Goal: Use online tool/utility

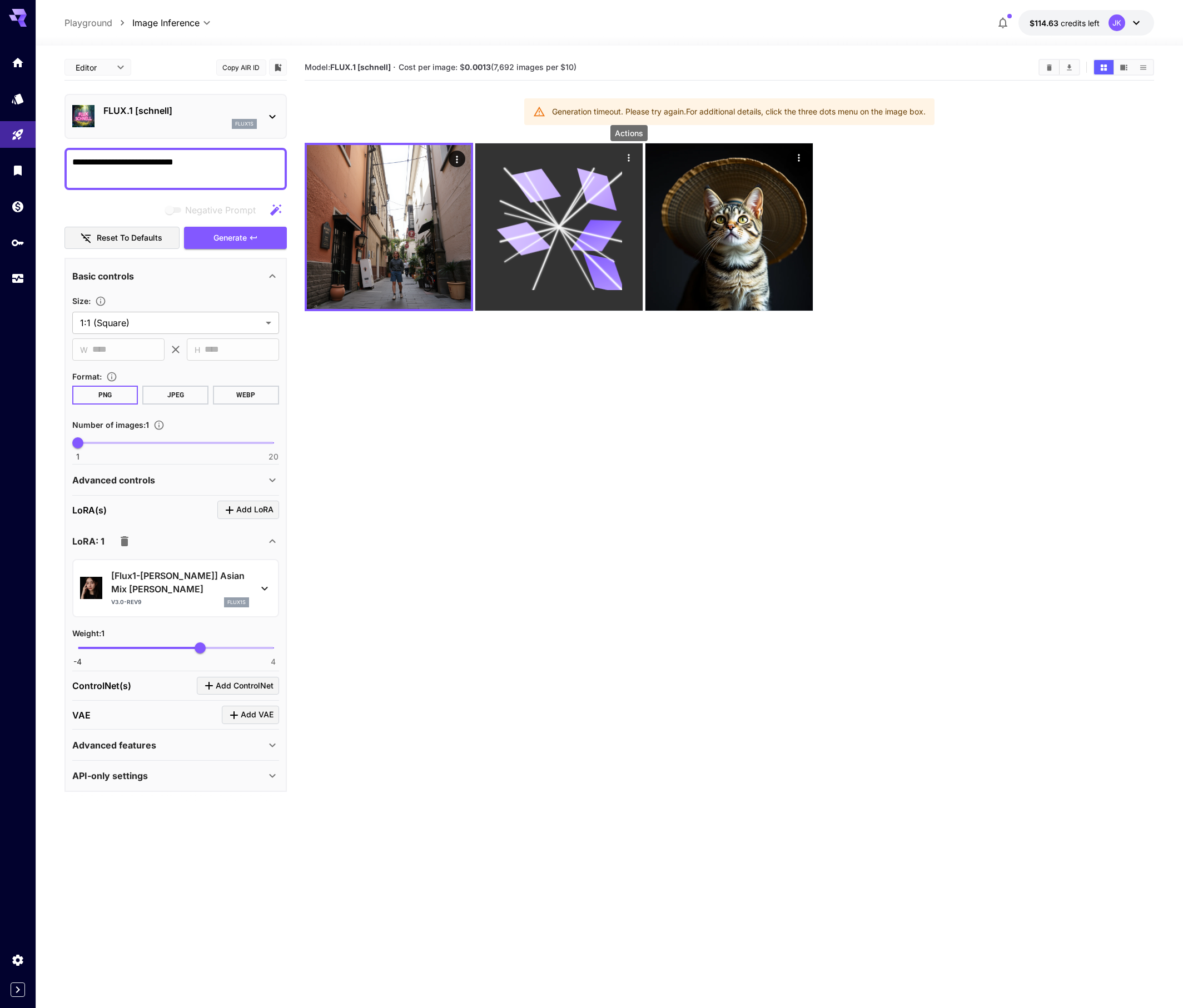
click at [633, 159] on icon "Actions" at bounding box center [629, 158] width 11 height 11
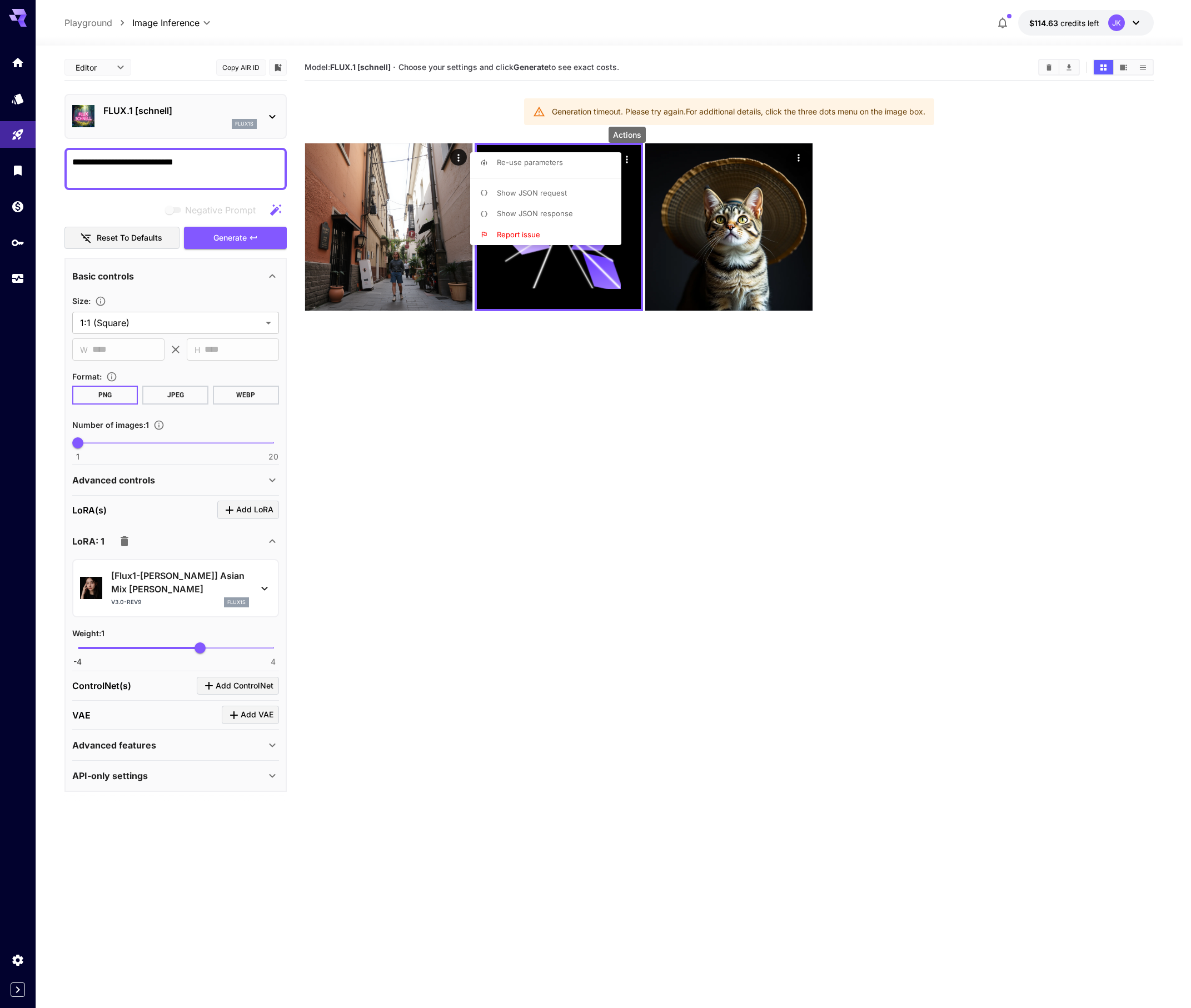
click at [556, 192] on span "Show JSON request" at bounding box center [532, 192] width 70 height 9
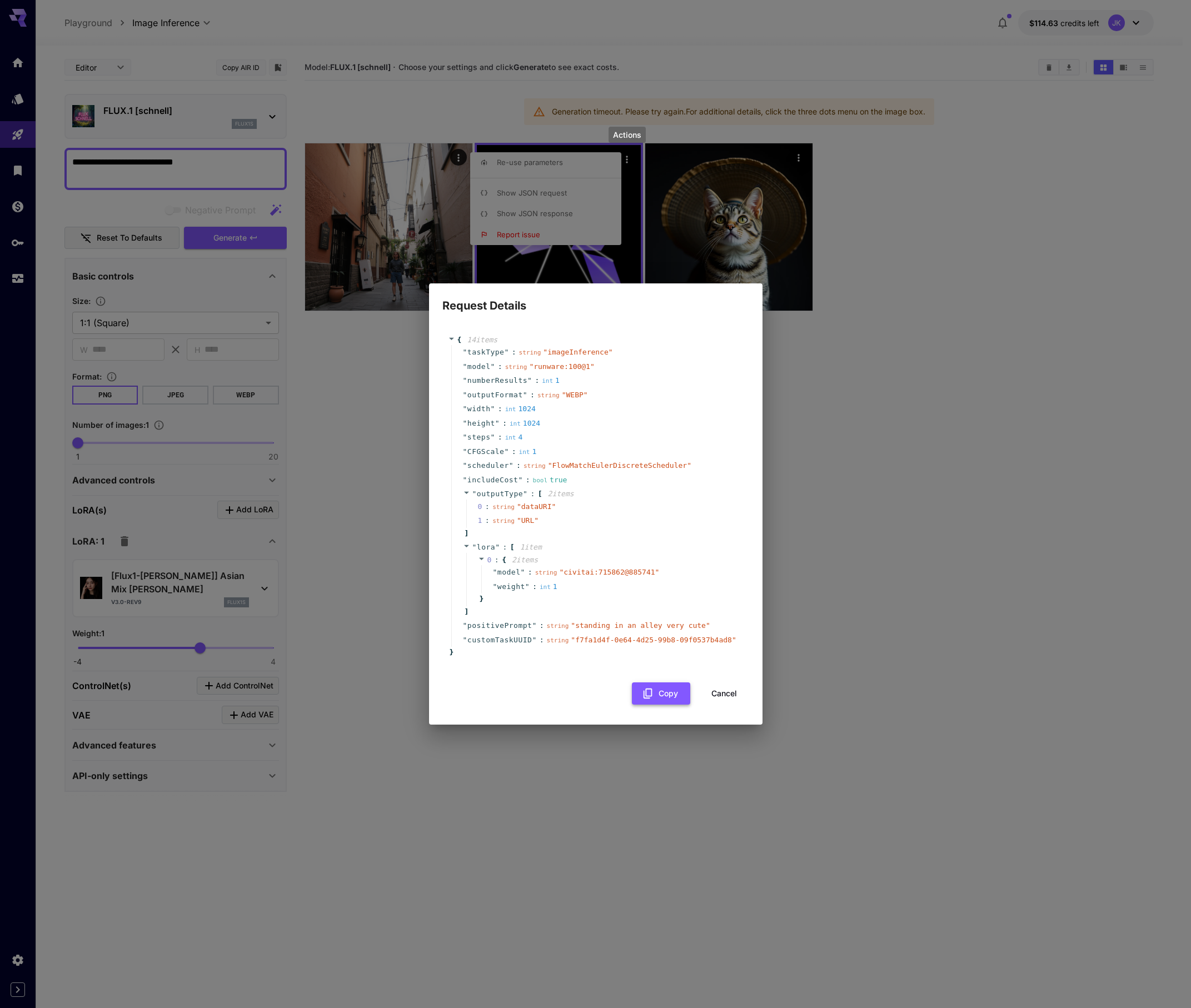
click at [666, 705] on button "Copy" at bounding box center [661, 694] width 59 height 23
click at [880, 349] on div "Request Details { 14 item s " taskType " : string " imageInference " " model " …" at bounding box center [595, 504] width 1191 height 1008
click at [449, 156] on div "Request Details { 14 item s " taskType " : string " imageInference " " model " …" at bounding box center [595, 504] width 1191 height 1008
click at [308, 493] on div "Request Details { 14 item s " taskType " : string " imageInference " " model " …" at bounding box center [595, 504] width 1191 height 1008
click at [736, 693] on button "Cancel" at bounding box center [724, 694] width 50 height 23
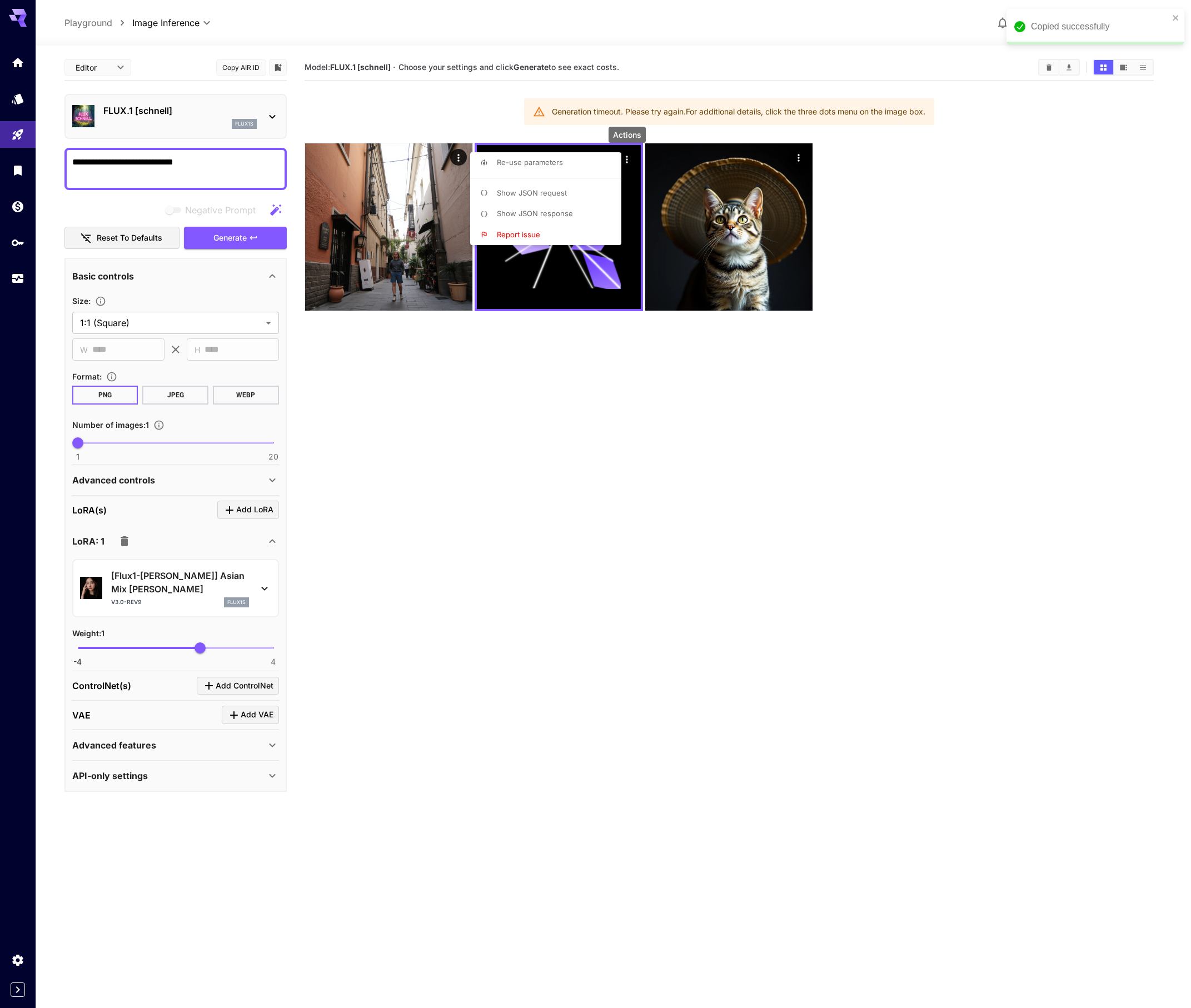
click at [461, 156] on div at bounding box center [595, 504] width 1191 height 1008
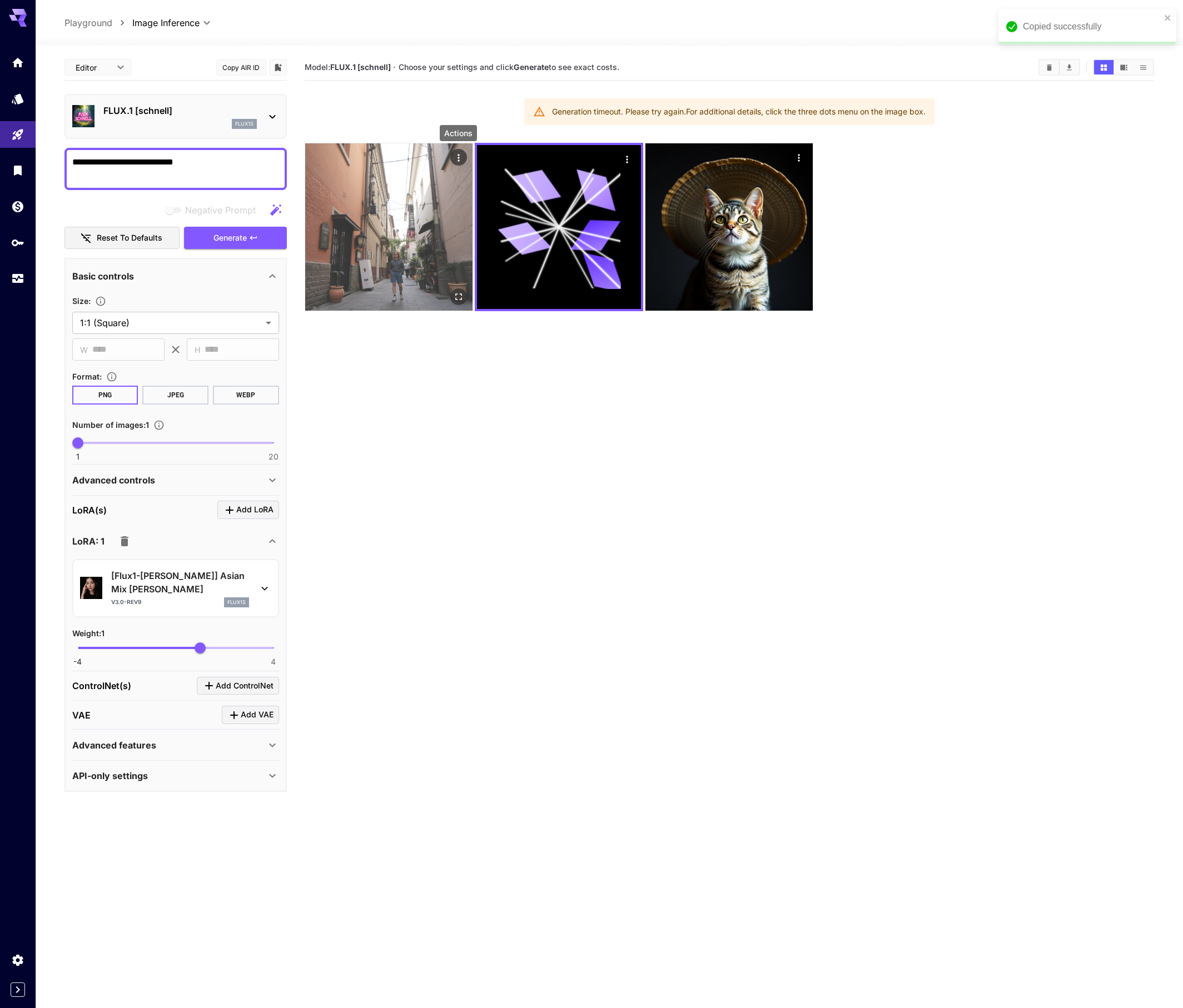
click at [457, 155] on icon "Actions" at bounding box center [458, 158] width 11 height 11
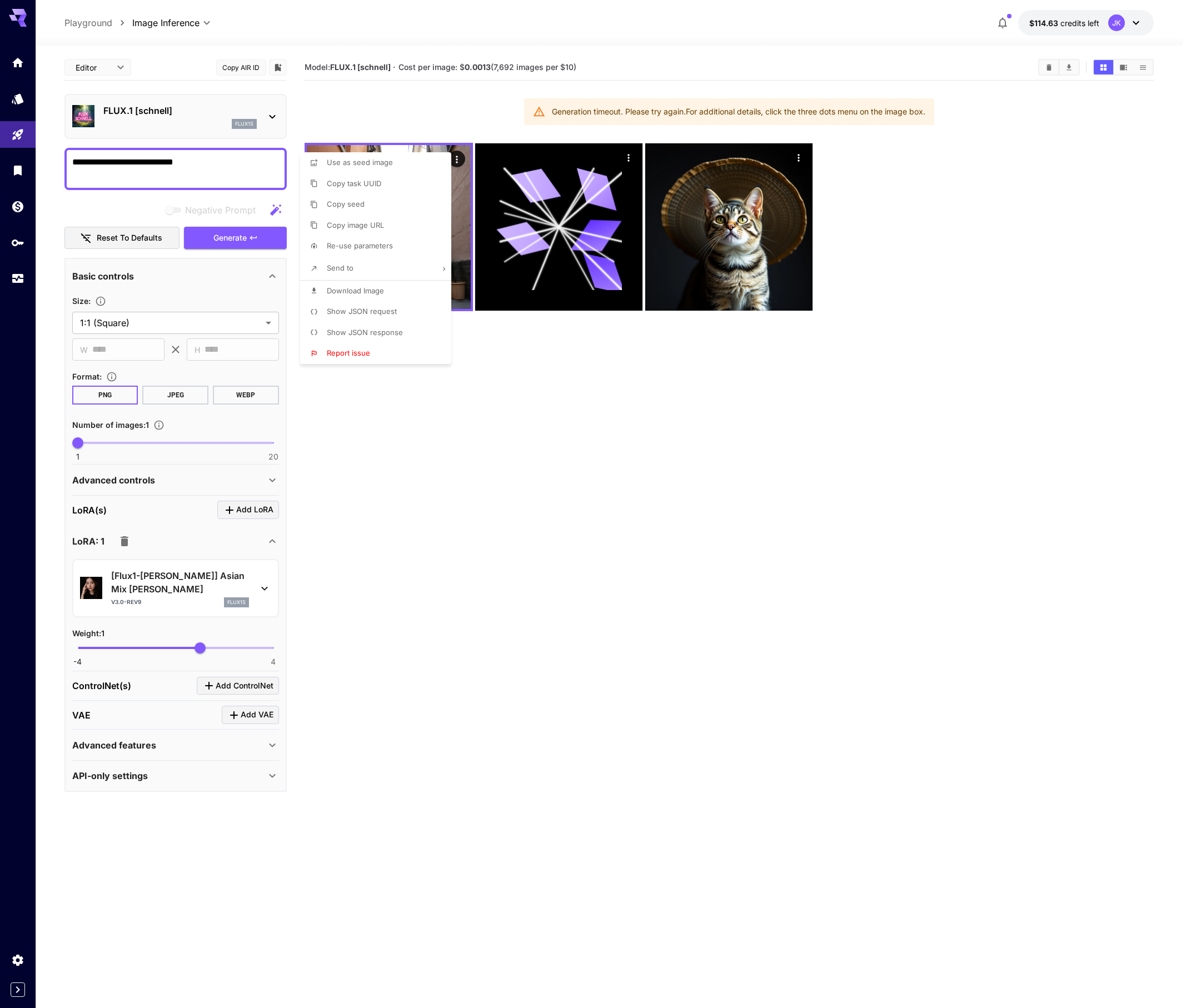
click at [629, 155] on div at bounding box center [595, 504] width 1191 height 1008
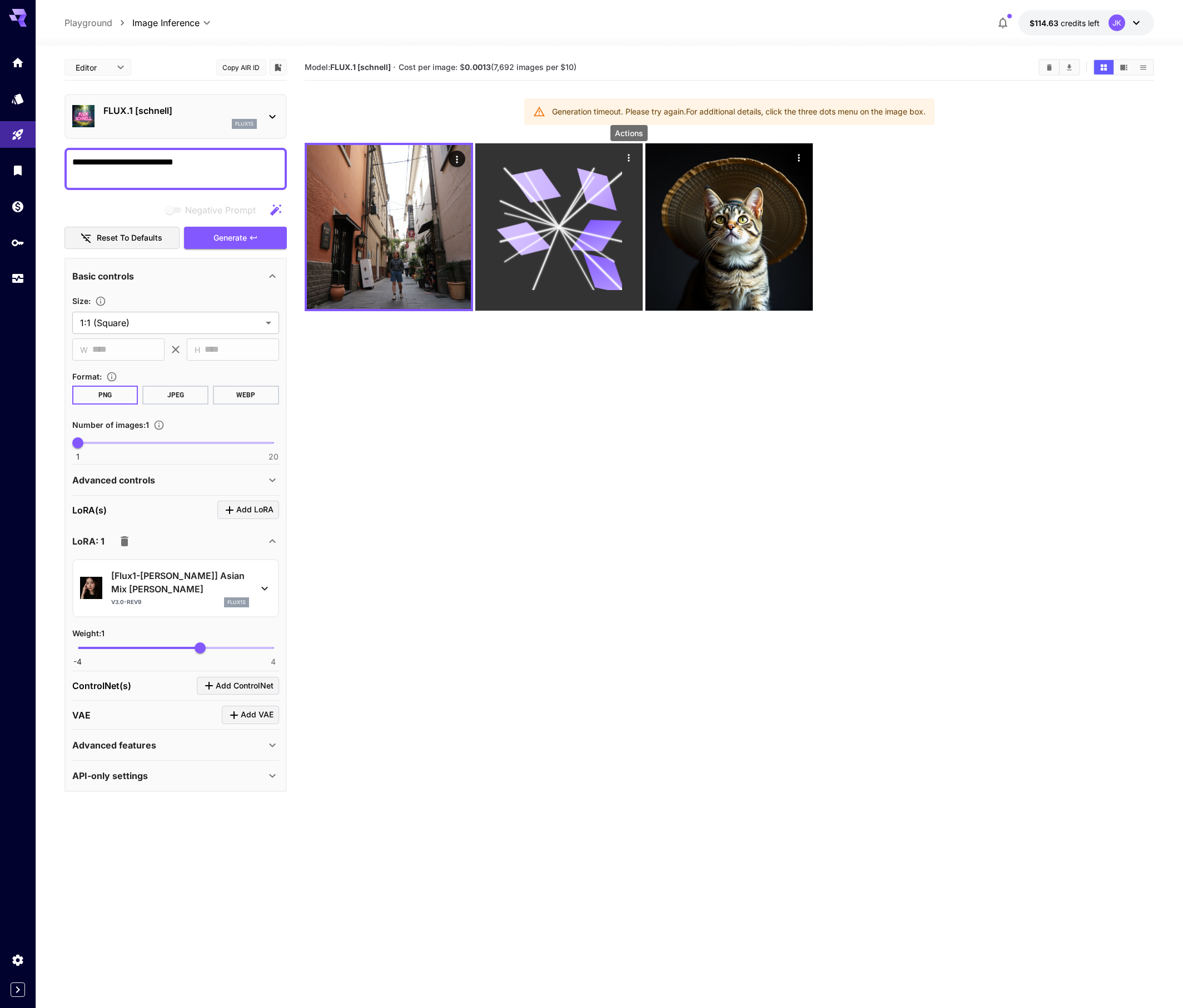
click at [627, 158] on icon "Actions" at bounding box center [629, 158] width 11 height 11
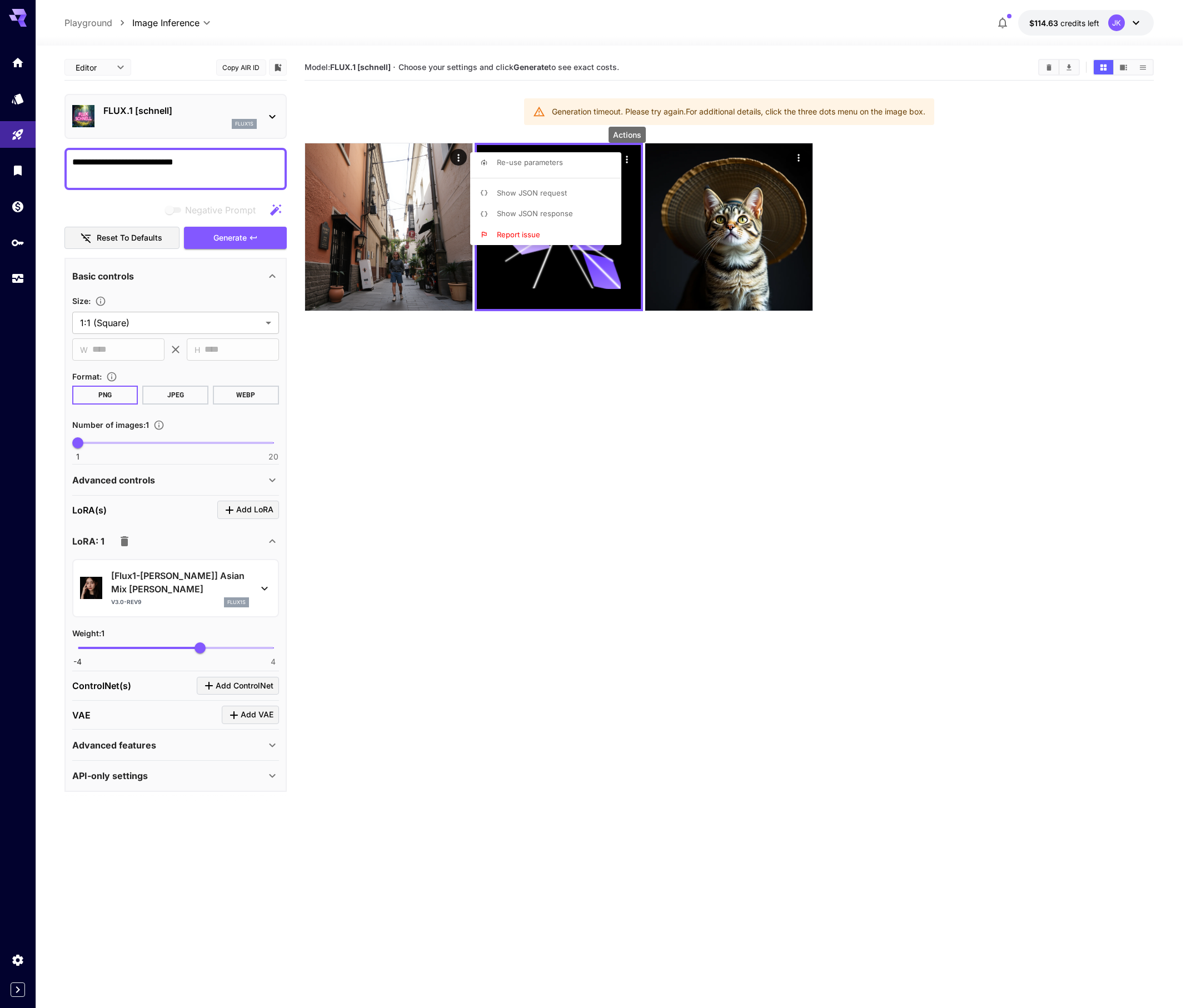
click at [454, 155] on div at bounding box center [595, 504] width 1191 height 1008
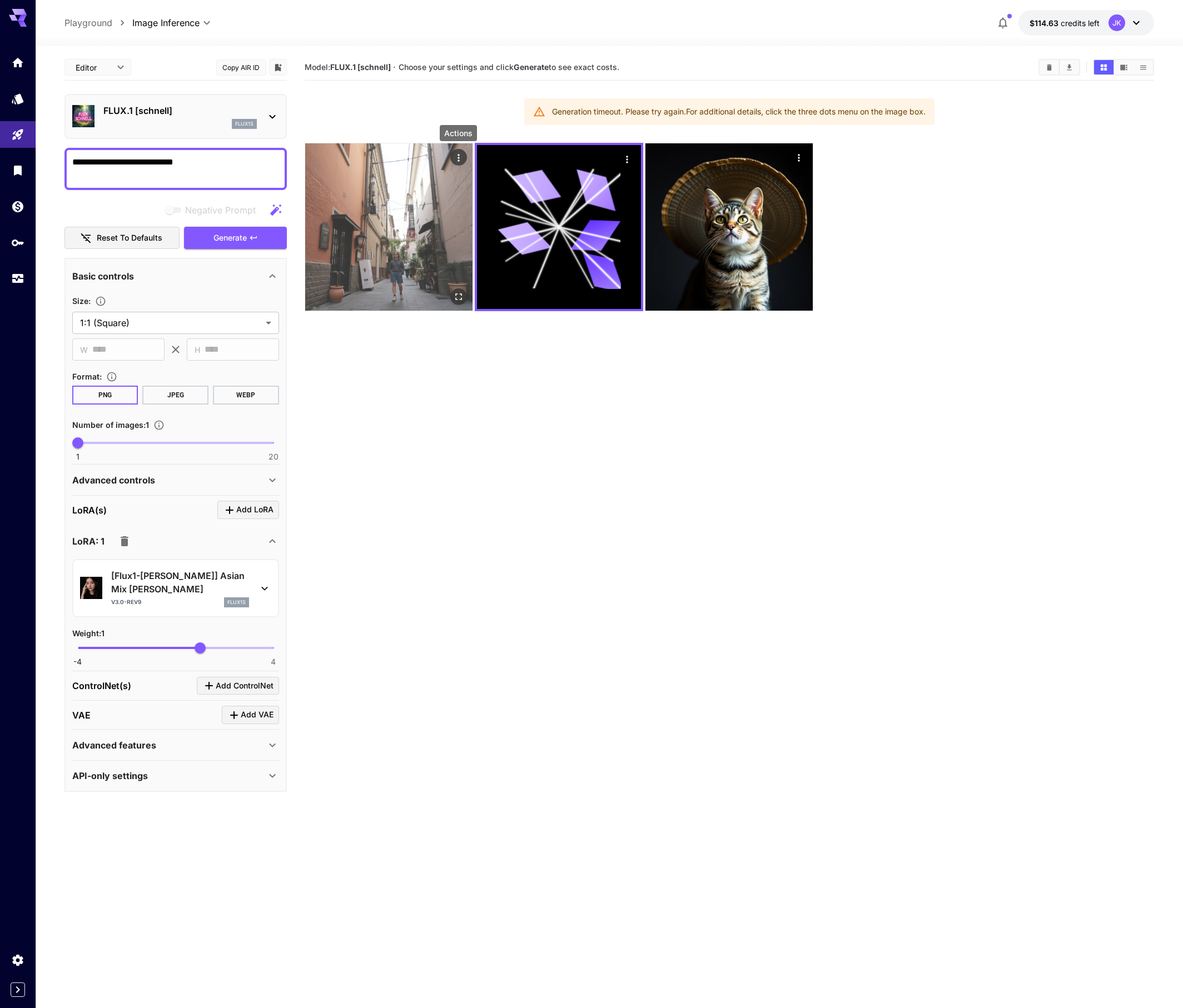
click at [461, 161] on icon "Actions" at bounding box center [458, 158] width 11 height 11
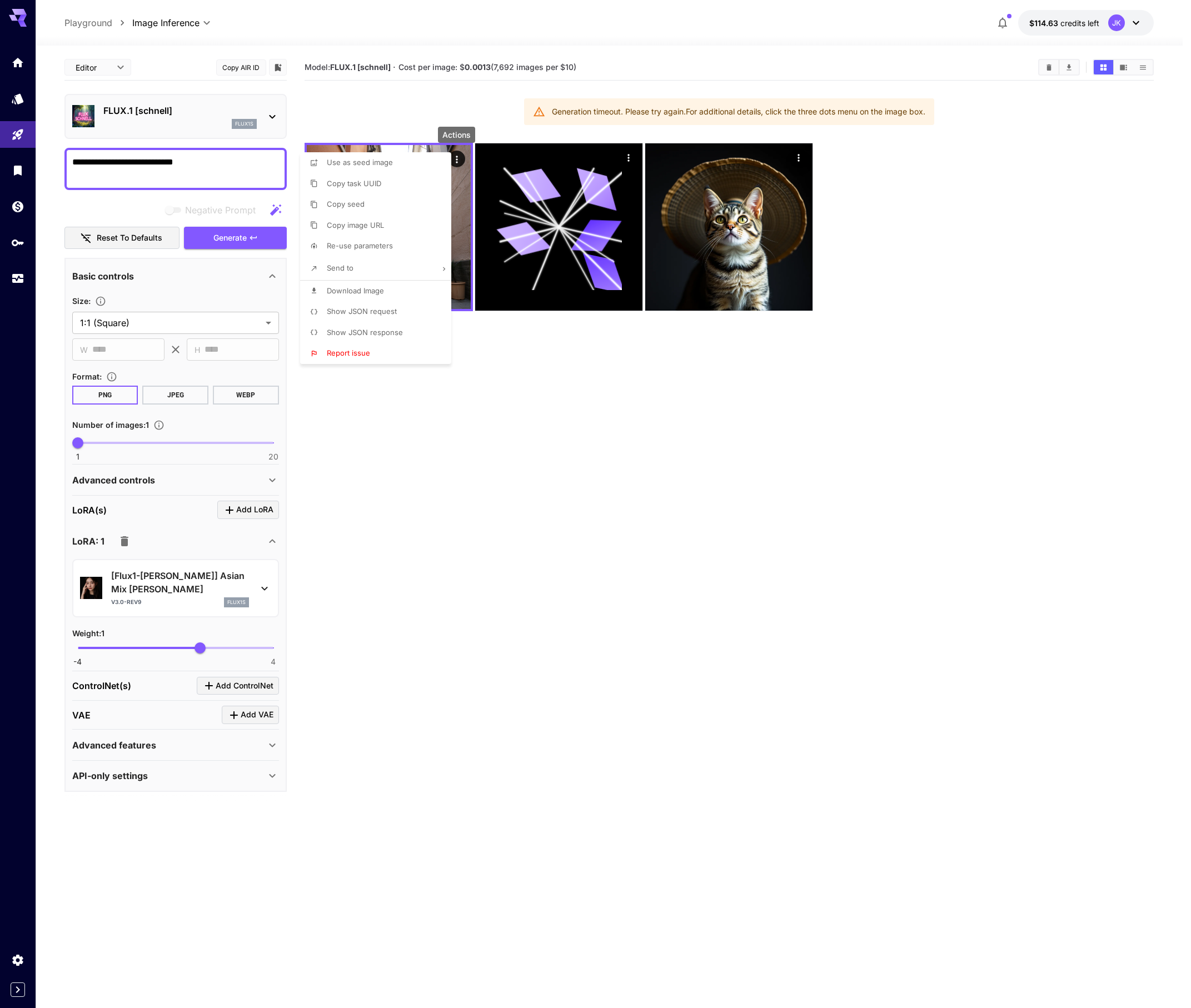
drag, startPoint x: 362, startPoint y: 184, endPoint x: 485, endPoint y: 163, distance: 124.8
click at [362, 183] on span "Copy task UUID" at bounding box center [354, 183] width 55 height 9
